Goal: Complete application form

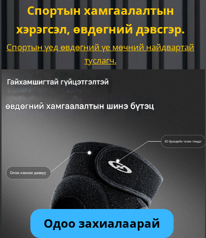
click at [145, 227] on p "Одоо захиалаарай" at bounding box center [102, 223] width 144 height 29
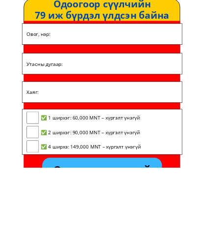
scroll to position [2492, 0]
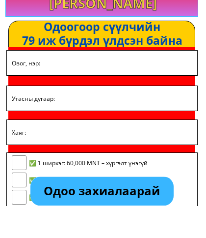
click at [121, 83] on input "text" at bounding box center [102, 95] width 186 height 25
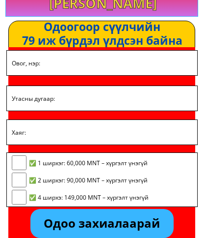
type input "Мичидмаа"
click at [78, 93] on input "tel" at bounding box center [102, 98] width 186 height 25
type input "95118455"
click at [87, 127] on input "text" at bounding box center [102, 132] width 186 height 25
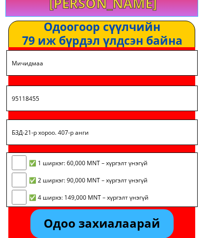
type input "БЗД-21-р хороо. 407-р анги"
click at [149, 224] on p "Одоо захиалаарай" at bounding box center [102, 223] width 144 height 29
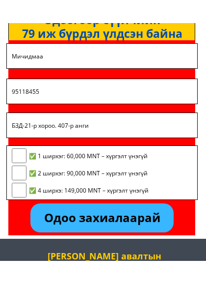
scroll to position [2573, 0]
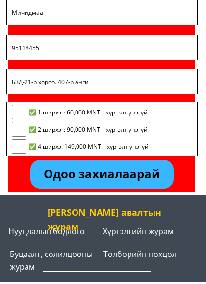
click at [21, 113] on input "checkbox" at bounding box center [19, 112] width 15 height 15
checkbox input "true"
click at [148, 175] on p "Одоо захиалаарай" at bounding box center [102, 174] width 144 height 29
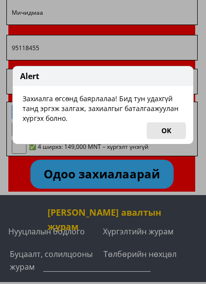
click at [170, 130] on button "OK" at bounding box center [166, 130] width 39 height 17
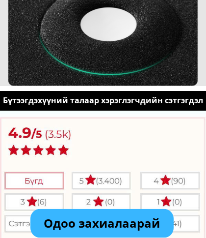
scroll to position [2001, 0]
